Goal: Task Accomplishment & Management: Complete application form

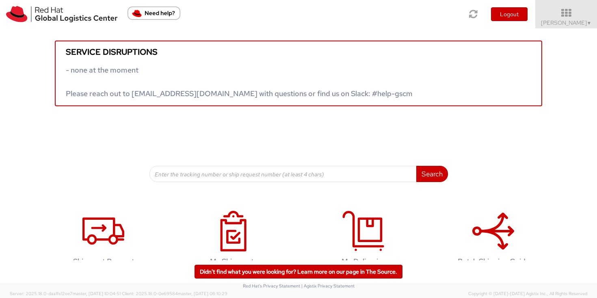
drag, startPoint x: 577, startPoint y: 22, endPoint x: 580, endPoint y: 34, distance: 12.2
click at [577, 22] on span "Sally Chua ▼" at bounding box center [566, 22] width 51 height 7
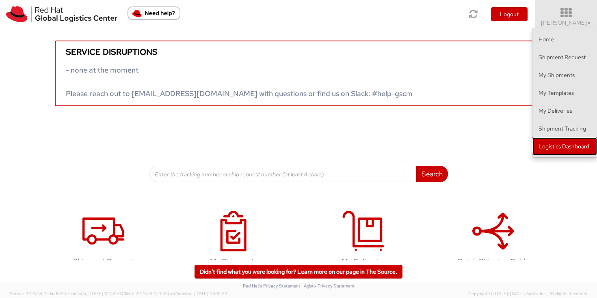
click at [566, 148] on link "Logistics Dashboard" at bounding box center [564, 147] width 65 height 18
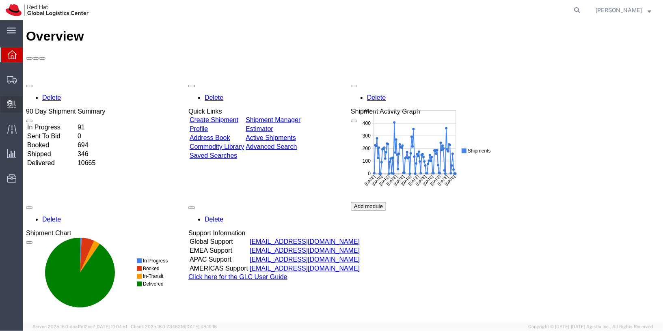
click at [3, 105] on div at bounding box center [11, 104] width 23 height 16
click at [0, 0] on span "Create Delivery" at bounding box center [0, 0] width 0 height 0
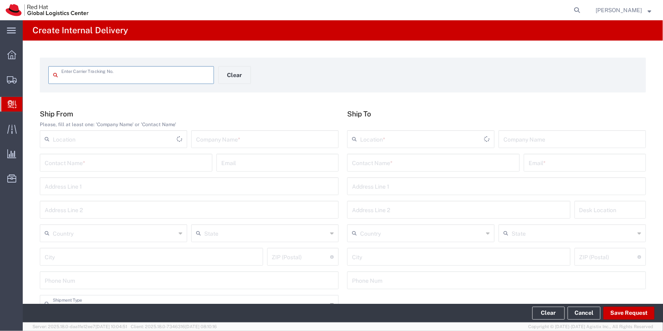
click at [0, 0] on span "Create Delivery" at bounding box center [0, 0] width 0 height 0
click at [29, 105] on span "Internal Delivery" at bounding box center [25, 104] width 6 height 16
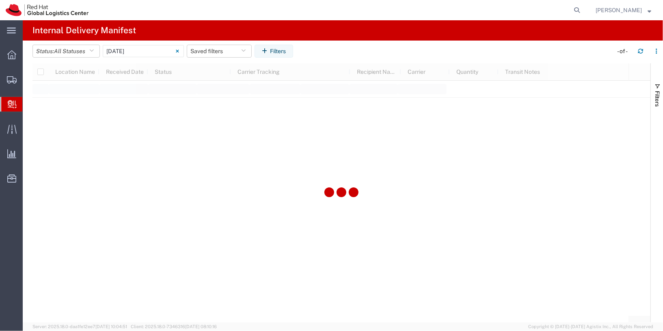
type input "06/11/2025"
type input "06/11/2025 - 06/11/2025"
click at [137, 50] on input "06/11/2025 - 06/11/2025" at bounding box center [143, 51] width 81 height 12
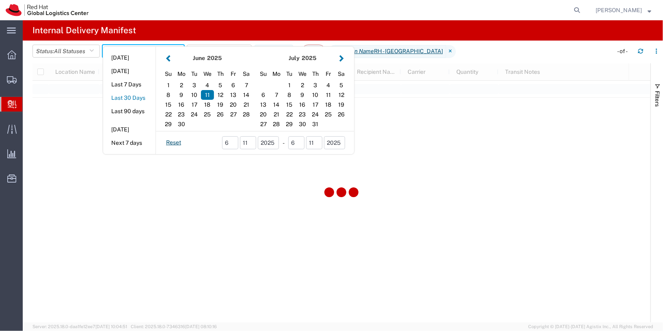
click at [135, 95] on button "Last 30 Days" at bounding box center [129, 98] width 52 height 13
type input "Last 30 Days"
type input "08/06/2025 - 09/04/2025"
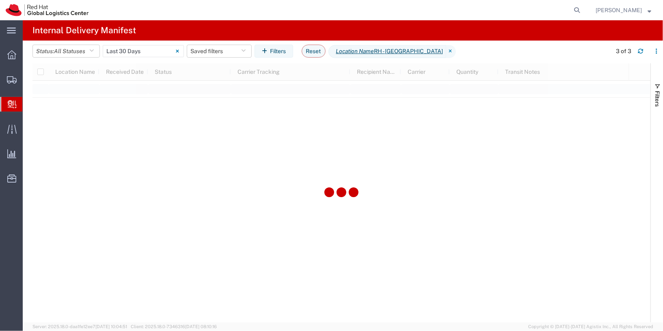
click at [135, 57] on agx-table-filter "Status: All Statuses All Statuses Delivery Confirmation Expired Forwarded Packa…" at bounding box center [163, 51] width 263 height 13
click at [140, 51] on input "08/06/2025 - 09/04/2025" at bounding box center [143, 51] width 81 height 12
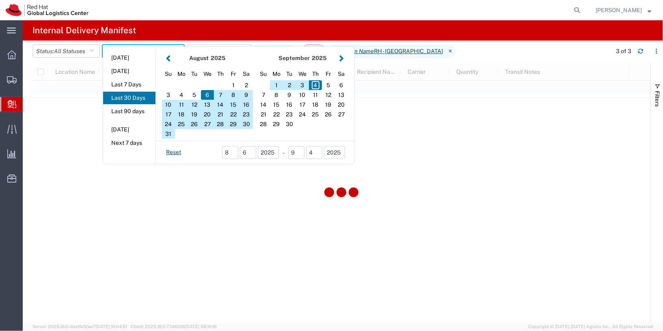
click at [145, 97] on button "Last 30 Days" at bounding box center [129, 98] width 52 height 13
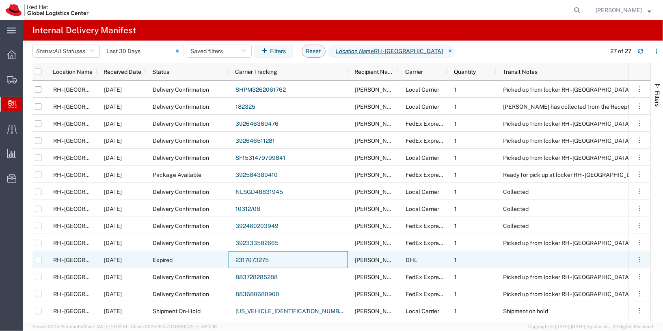
click at [256, 259] on link "2317073275" at bounding box center [251, 260] width 33 height 6
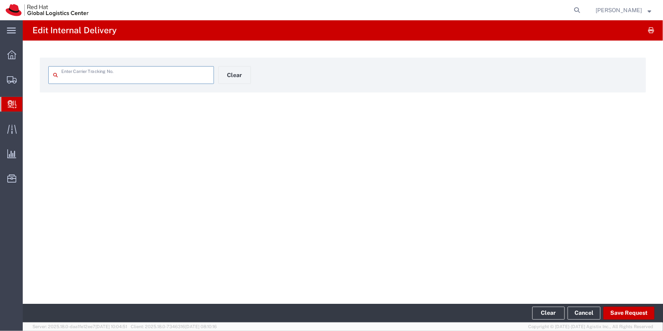
type input "2317073275"
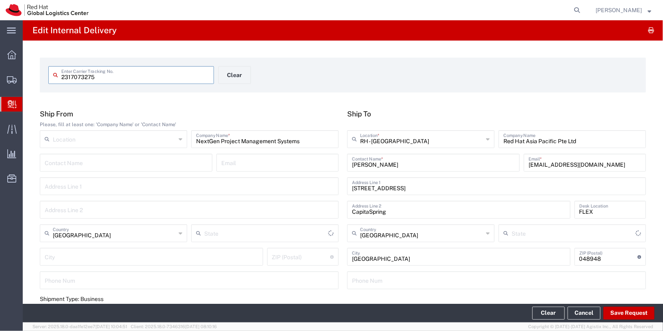
type input "Your Packaging"
type input "Express Worldwide"
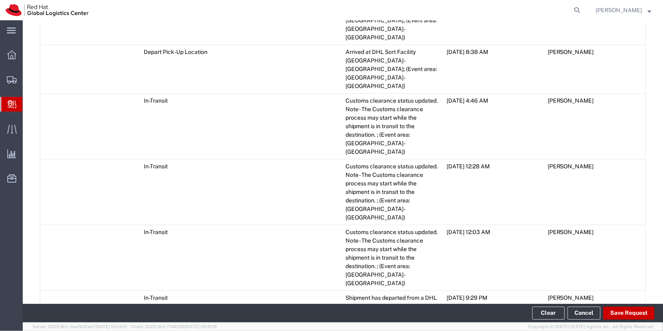
scroll to position [893, 0]
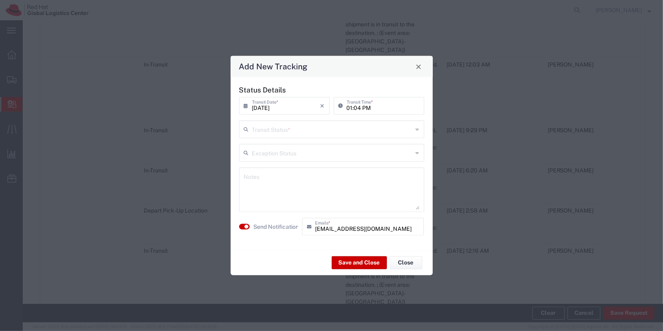
click at [293, 130] on input "text" at bounding box center [332, 129] width 161 height 14
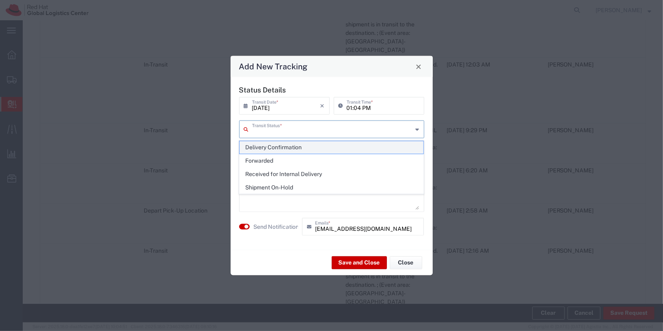
click at [295, 148] on span "Delivery Confirmation" at bounding box center [331, 147] width 184 height 13
type input "Delivery Confirmation"
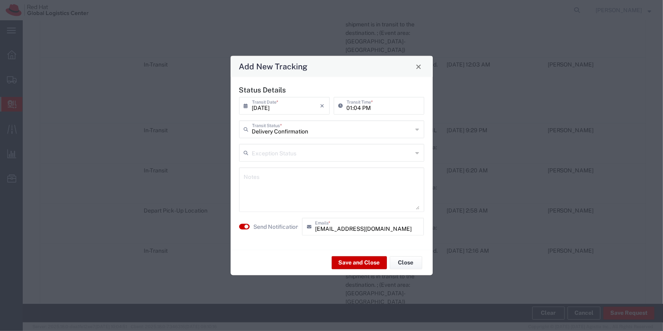
click at [291, 169] on div "Notes" at bounding box center [331, 190] width 185 height 45
click at [295, 185] on textarea at bounding box center [331, 190] width 175 height 40
type textarea "Collected from locker 17"
click at [242, 228] on button "button" at bounding box center [244, 227] width 11 height 6
click at [374, 264] on button "Save and Close" at bounding box center [359, 262] width 55 height 13
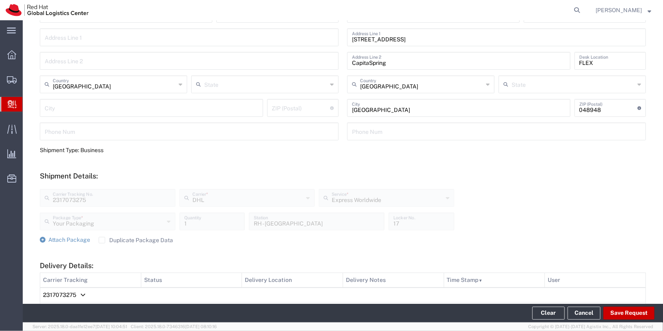
scroll to position [0, 0]
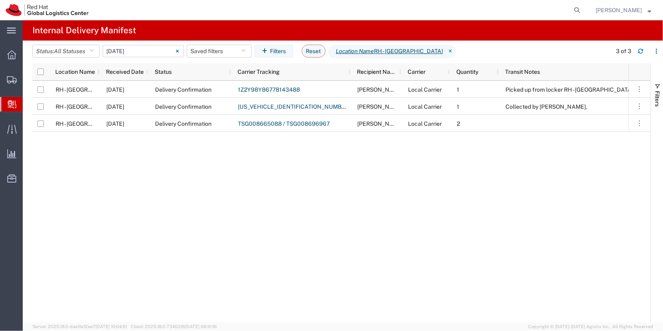
click at [138, 49] on input "06/11/2025 - 06/11/2025" at bounding box center [143, 51] width 81 height 12
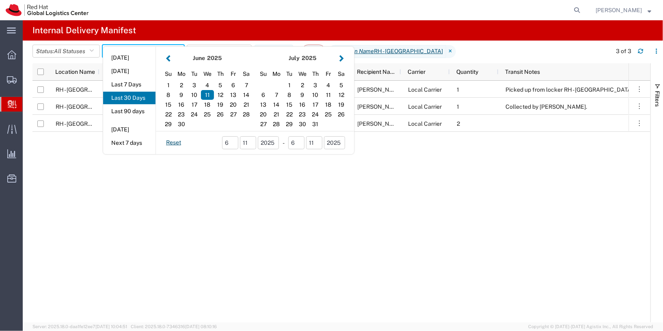
click at [139, 97] on button "Last 30 Days" at bounding box center [129, 98] width 52 height 13
type input "Last 30 Days"
type input "08/06/2025 - 09/04/2025"
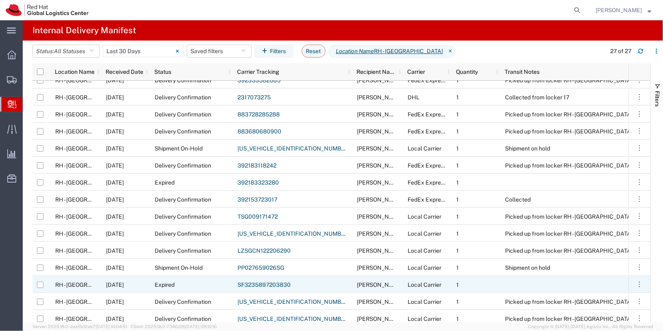
scroll to position [176, 0]
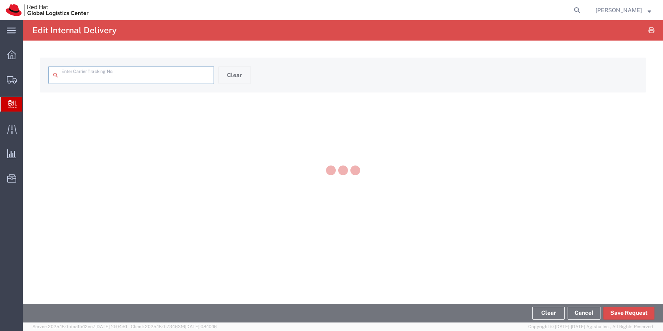
type input "392584389410"
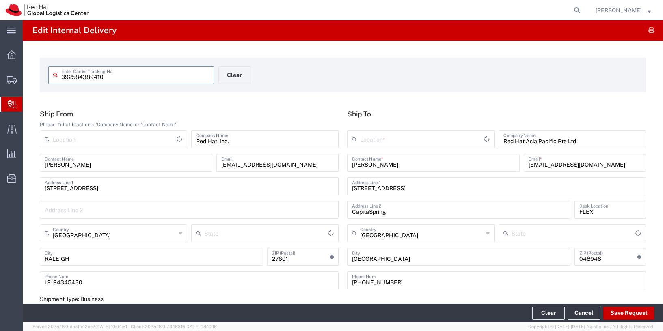
type input "PAK"
type input "North Carolina"
type input "FedEx Express"
type input "International Economy"
type input "RH - Raleigh"
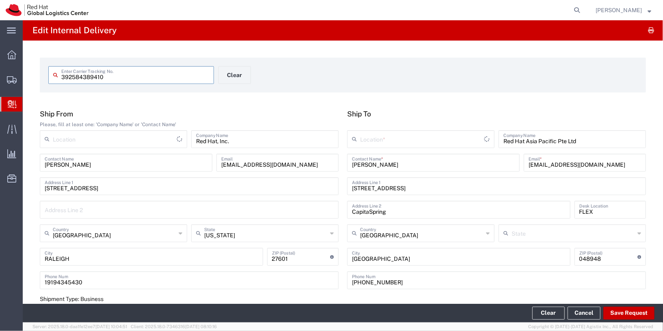
type input "RH - Singapore"
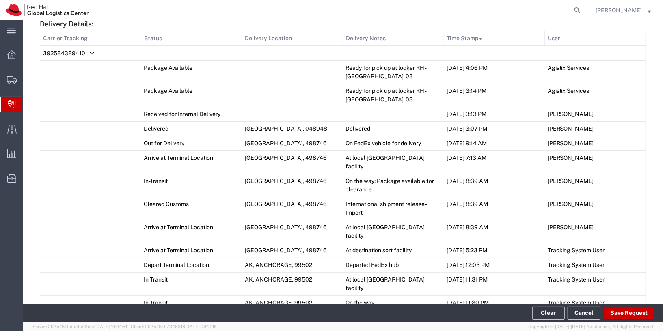
scroll to position [394, 0]
